Goal: Information Seeking & Learning: Learn about a topic

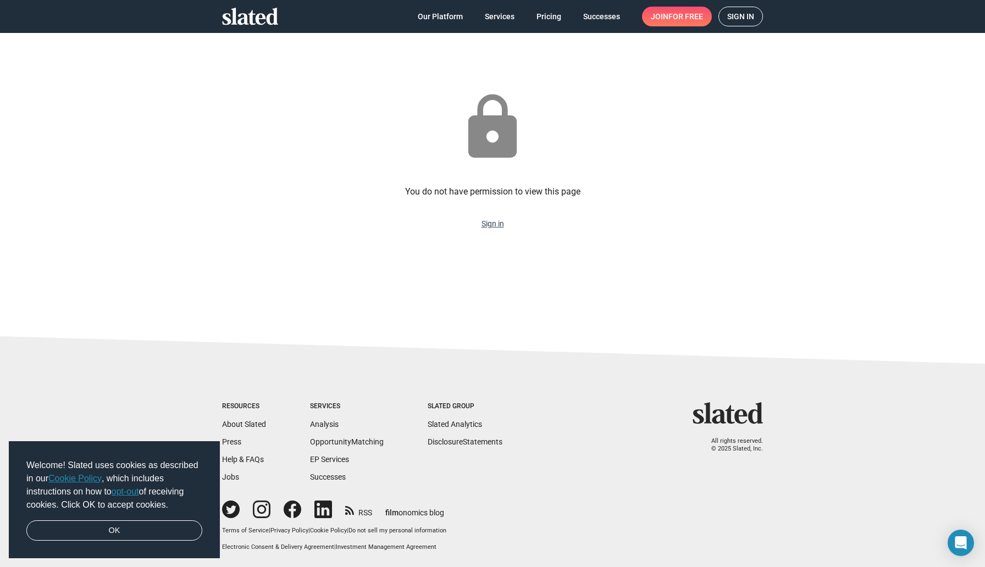
click at [497, 225] on link "Sign in" at bounding box center [493, 223] width 23 height 9
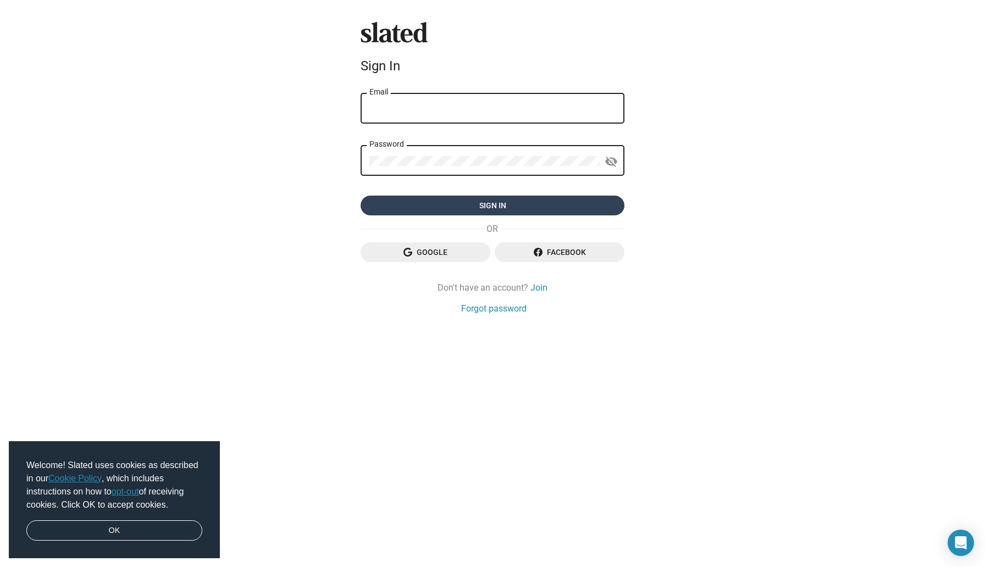
type input "[EMAIL_ADDRESS][DOMAIN_NAME]"
click at [486, 202] on span "Sign in" at bounding box center [492, 206] width 246 height 20
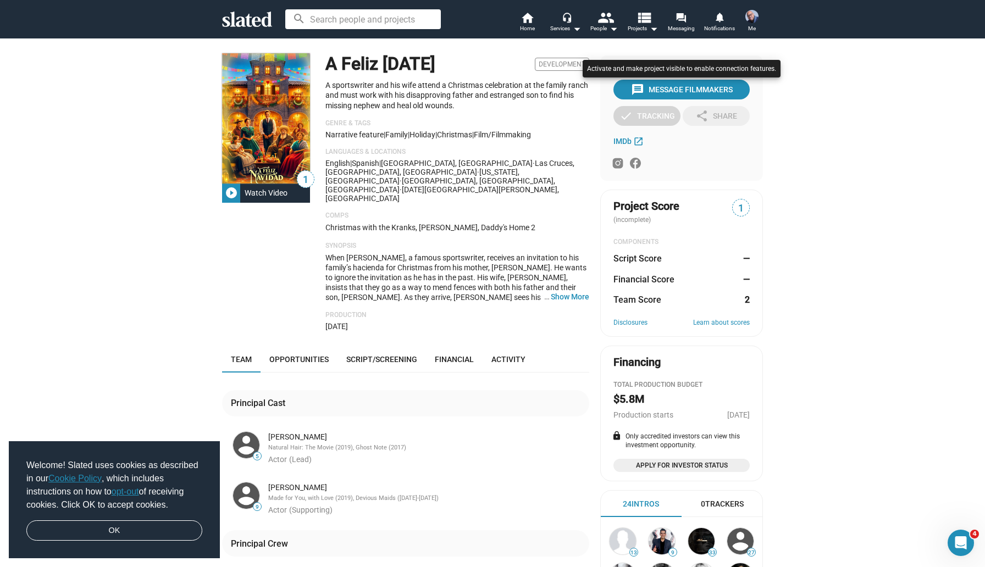
click at [389, 336] on div at bounding box center [492, 283] width 985 height 567
click at [389, 355] on span "Script/Screening" at bounding box center [381, 359] width 71 height 9
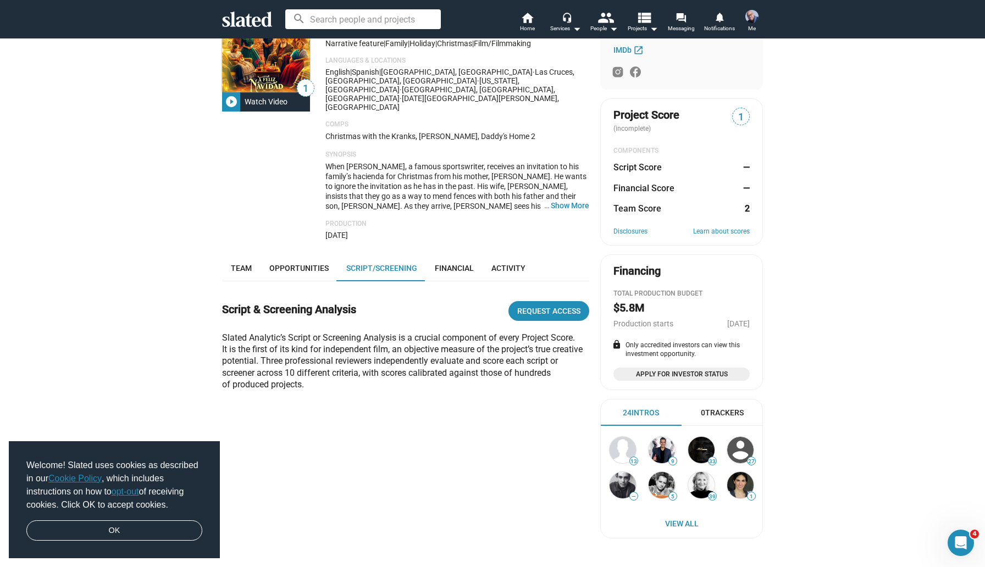
scroll to position [81, 0]
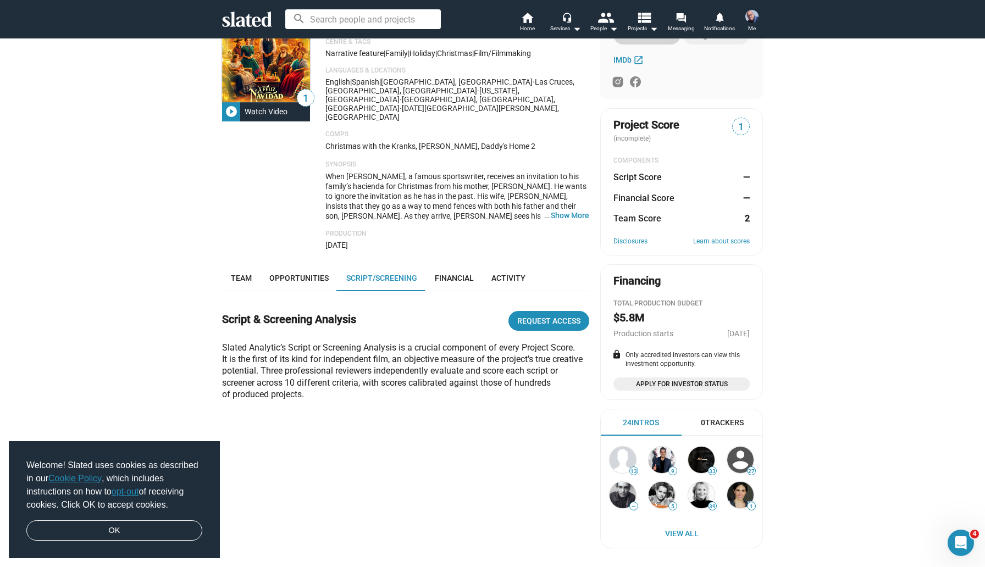
click at [753, 20] on img at bounding box center [752, 16] width 13 height 13
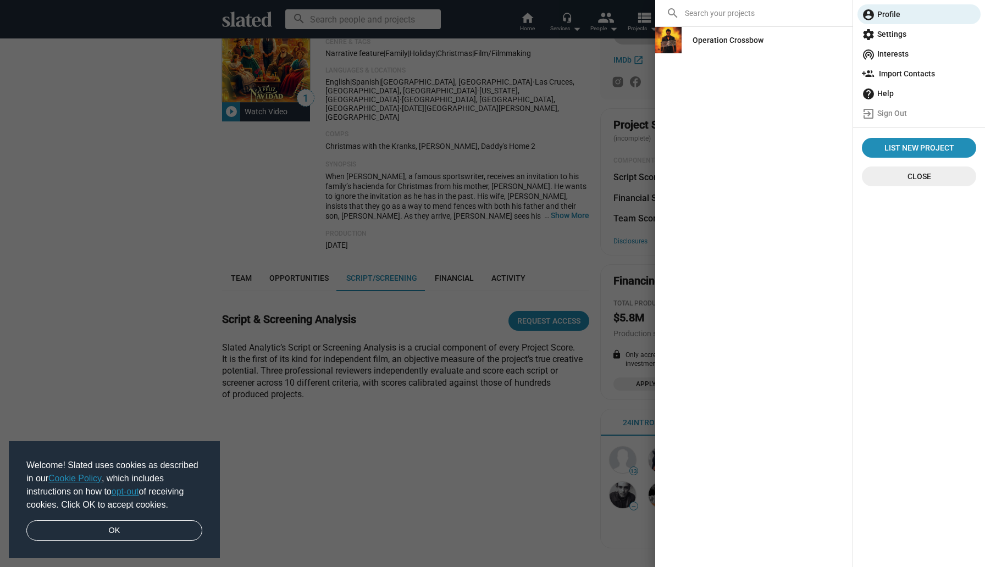
click at [745, 38] on div "Operation Crossbow" at bounding box center [728, 40] width 71 height 20
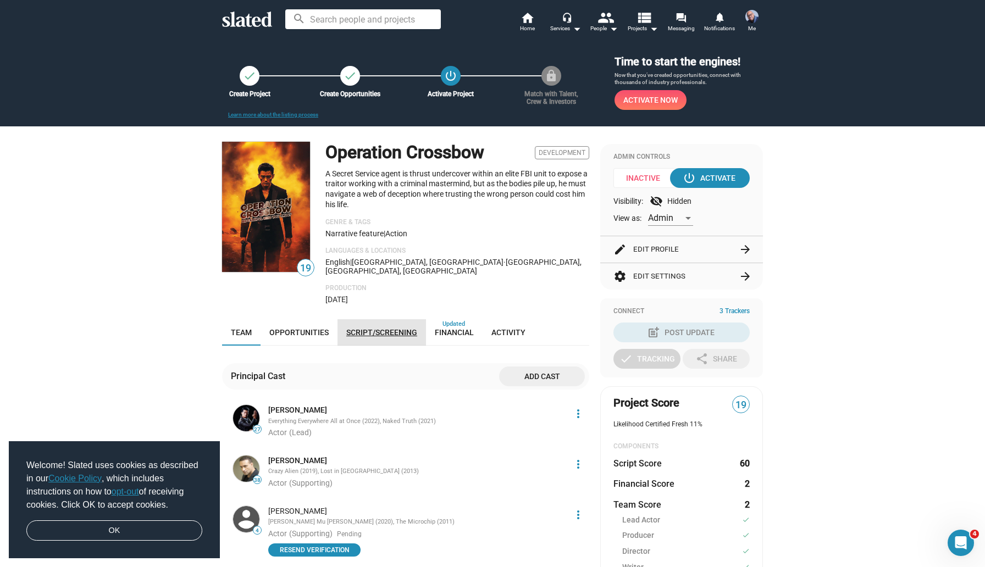
click at [398, 328] on span "Script/Screening" at bounding box center [381, 332] width 71 height 9
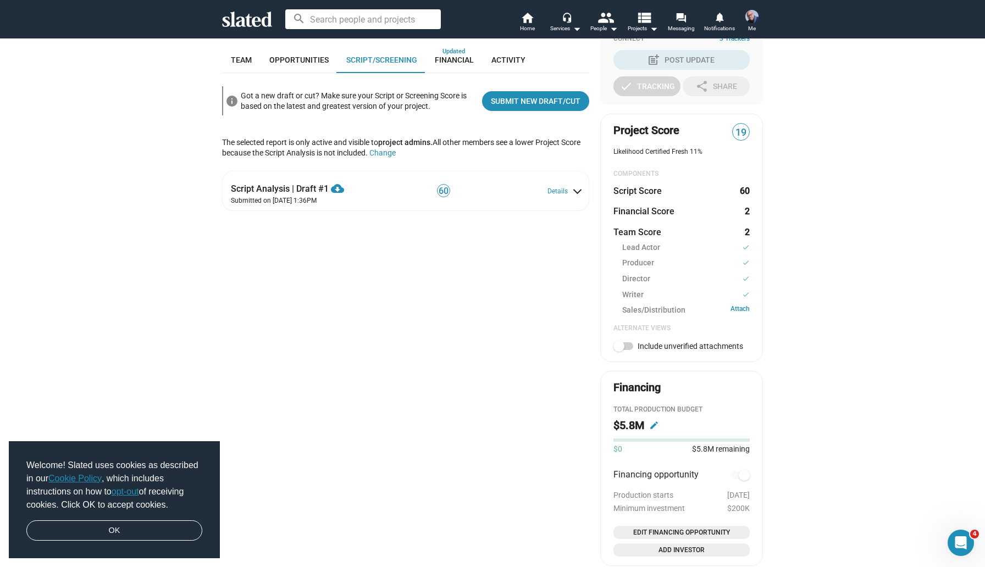
scroll to position [273, 0]
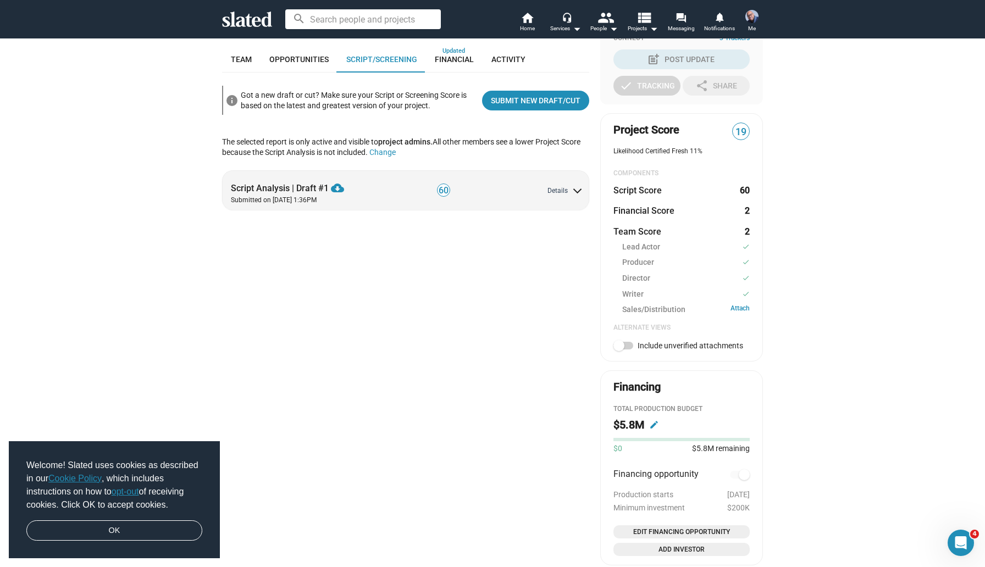
click at [556, 187] on button "Details" at bounding box center [565, 191] width 34 height 9
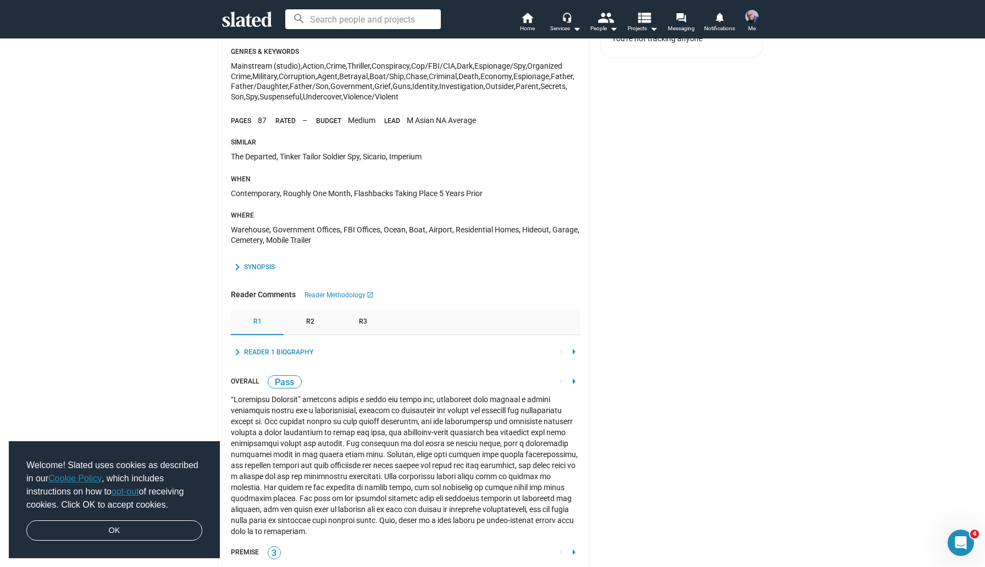
scroll to position [856, 0]
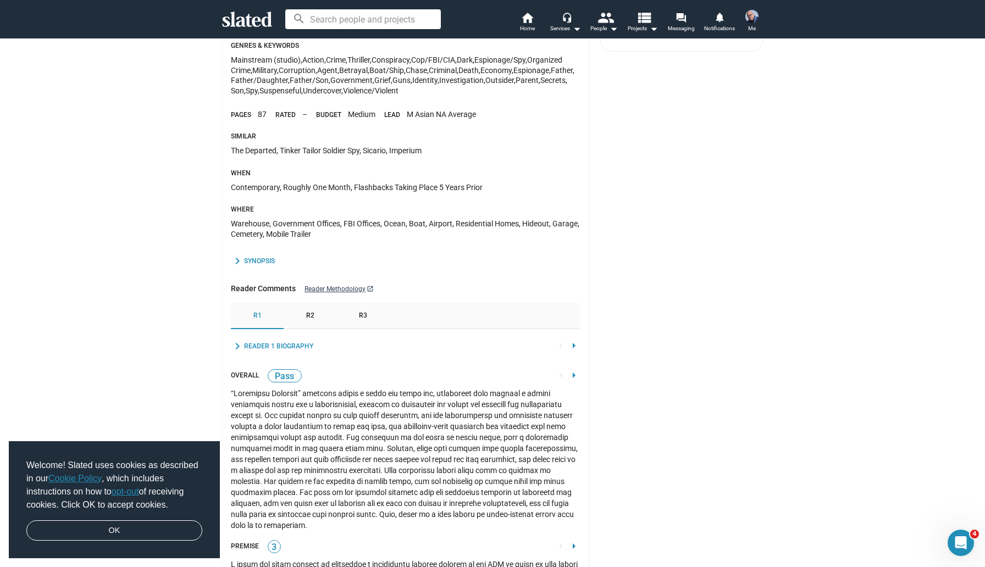
click at [323, 284] on link "Reader Methodology launch" at bounding box center [339, 289] width 69 height 10
